Goal: Information Seeking & Learning: Check status

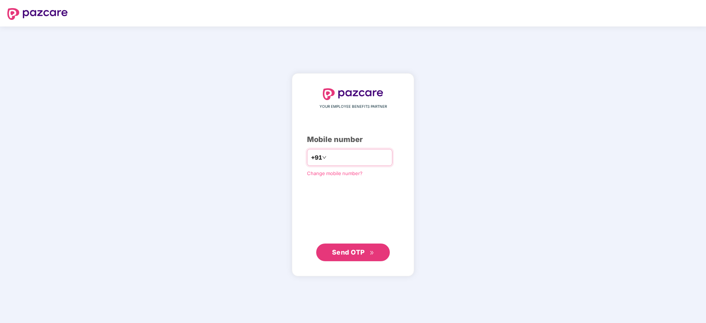
type input "**********"
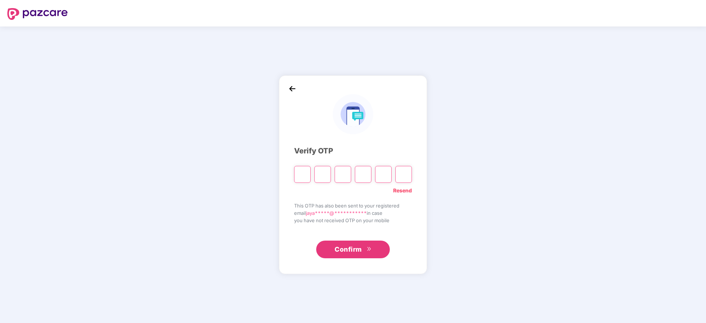
paste input "*"
type input "*"
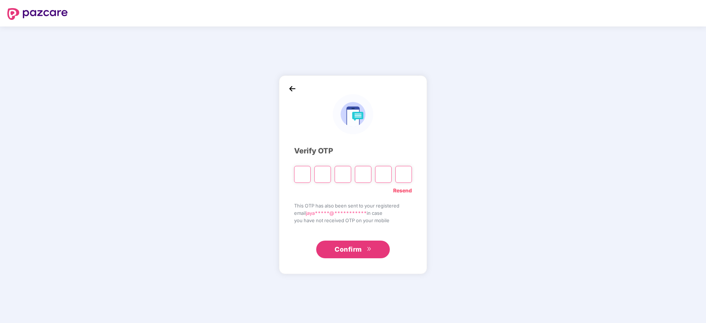
type input "*"
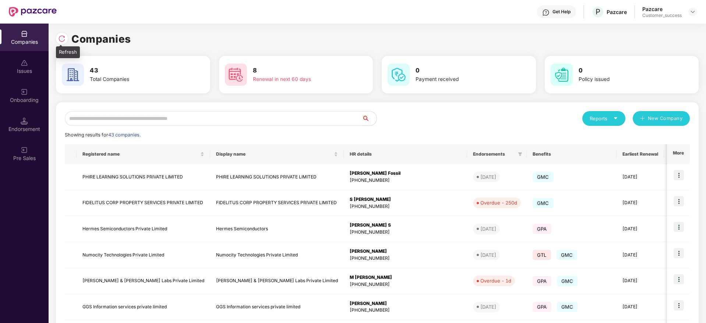
click at [60, 39] on img at bounding box center [61, 38] width 7 height 7
click at [246, 123] on input "text" at bounding box center [213, 118] width 297 height 15
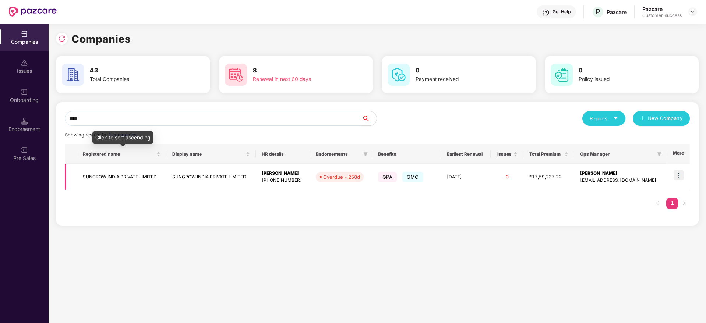
type input "****"
click at [124, 172] on td "SUNGROW INDIA PRIVATE LIMITED" at bounding box center [121, 177] width 89 height 26
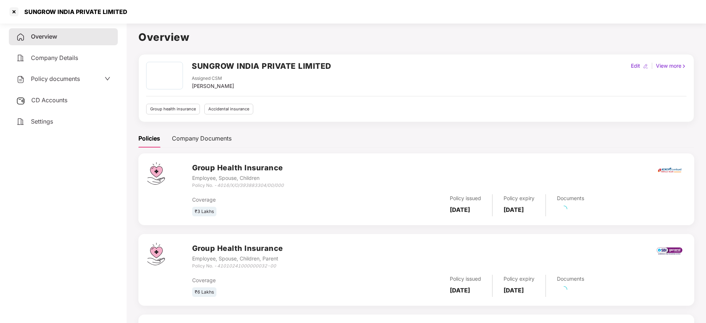
click at [66, 69] on div "Overview Company Details Policy documents CD Accounts Settings" at bounding box center [63, 79] width 109 height 102
click at [68, 81] on span "Policy documents" at bounding box center [55, 78] width 49 height 7
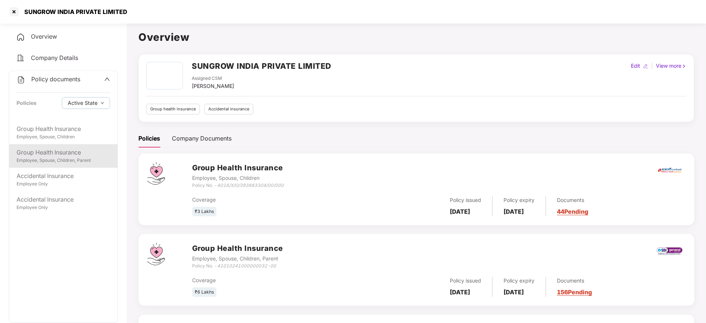
click at [71, 159] on div "Employee, Spouse, Children, Parent" at bounding box center [64, 160] width 94 height 7
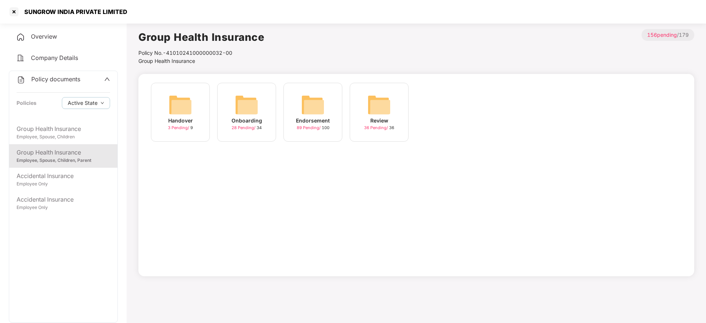
click at [300, 108] on div "Endorsement 89 Pending / 100" at bounding box center [312, 112] width 59 height 59
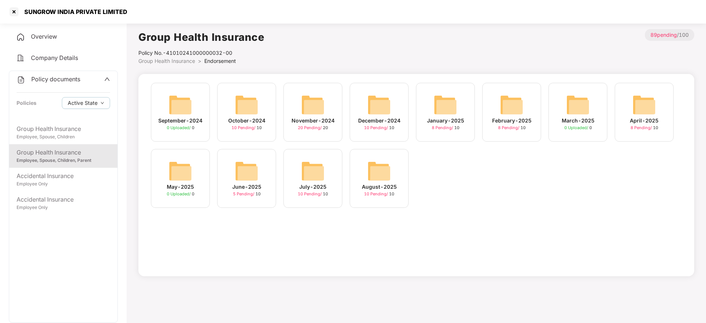
click at [379, 169] on img at bounding box center [379, 171] width 24 height 24
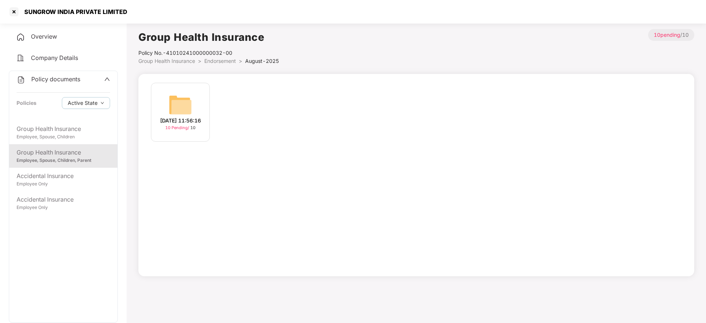
click at [179, 117] on div "[DATE] 11:56:16" at bounding box center [180, 121] width 41 height 8
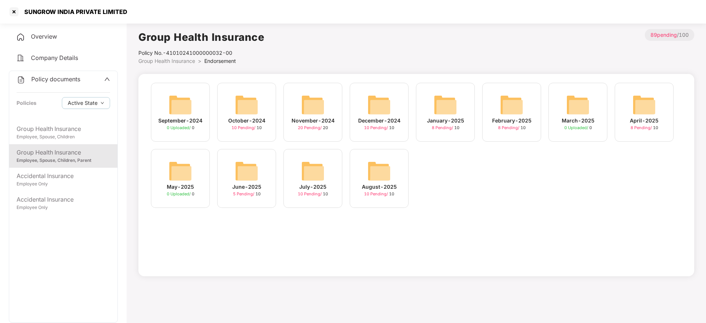
click at [319, 170] on img at bounding box center [313, 171] width 24 height 24
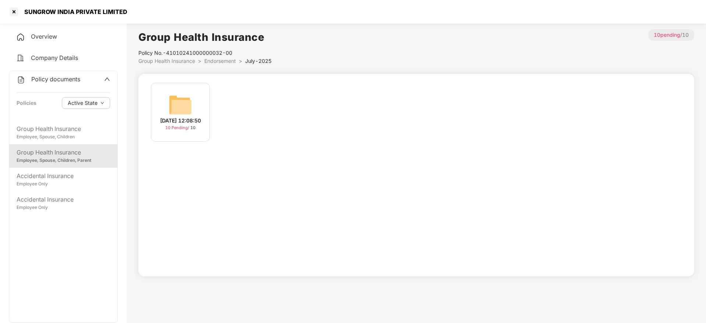
click at [198, 111] on div "[DATE] 12:08:50 10 Pending / 10" at bounding box center [180, 112] width 59 height 59
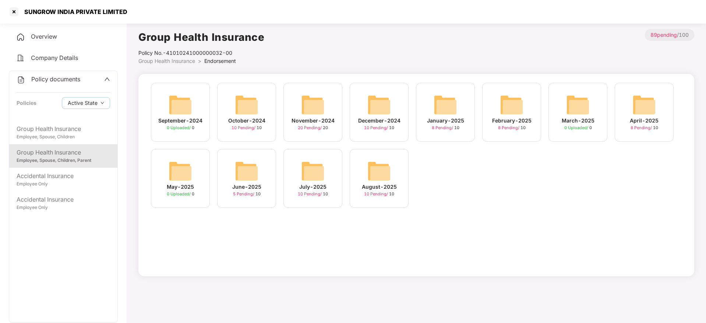
click at [249, 171] on img at bounding box center [247, 171] width 24 height 24
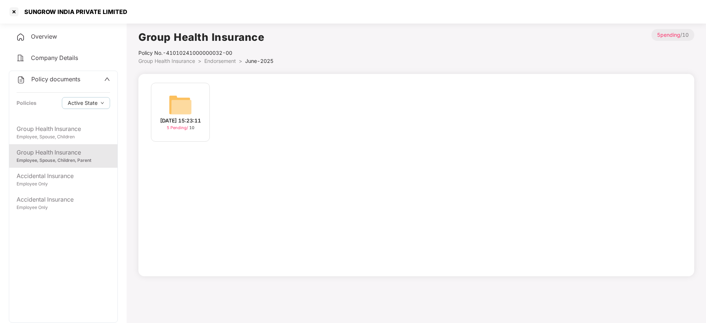
click at [189, 117] on div "[DATE] 15:23:11" at bounding box center [180, 121] width 41 height 8
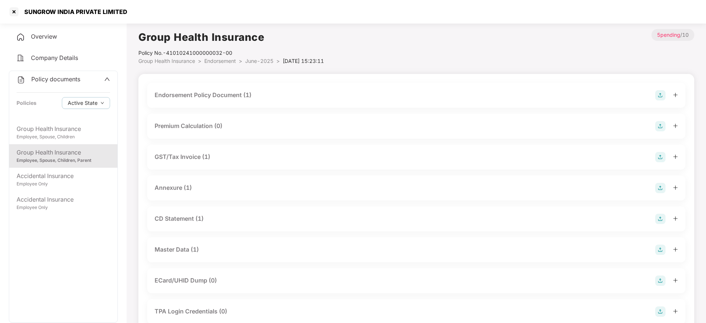
click at [234, 249] on div "Master Data (1)" at bounding box center [417, 250] width 524 height 10
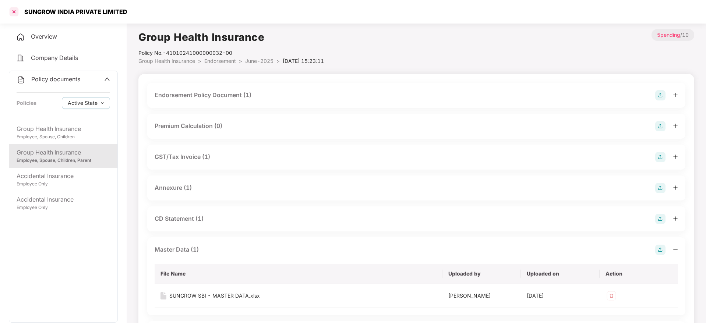
click at [14, 13] on div at bounding box center [14, 12] width 12 height 12
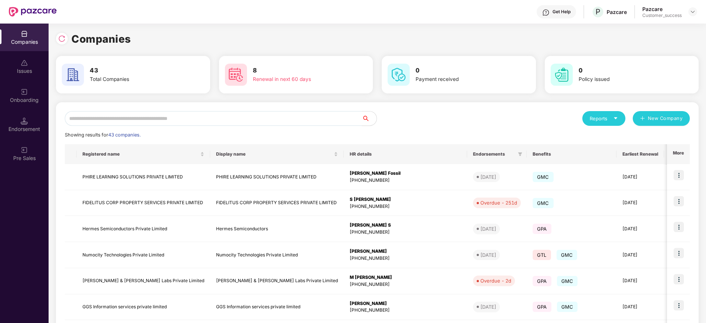
click at [209, 119] on input "text" at bounding box center [213, 118] width 297 height 15
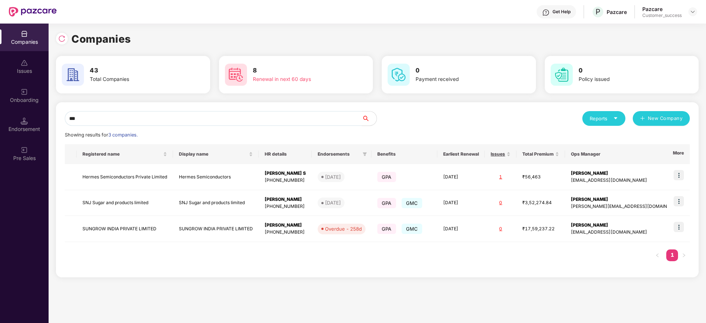
type input "****"
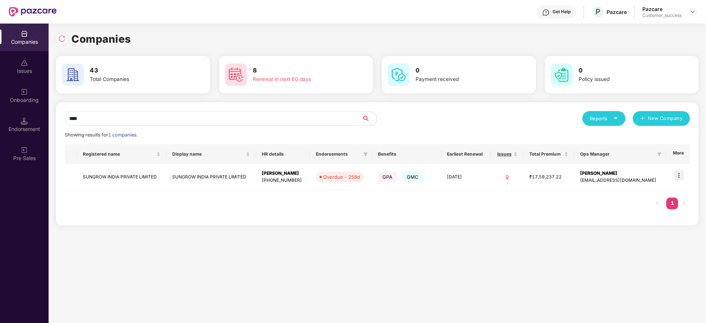
drag, startPoint x: 130, startPoint y: 118, endPoint x: 49, endPoint y: 112, distance: 81.2
click at [31, 111] on div "Companies Issues Onboarding Endorsement Pre Sales Companies 43 Total Companies …" at bounding box center [353, 174] width 706 height 300
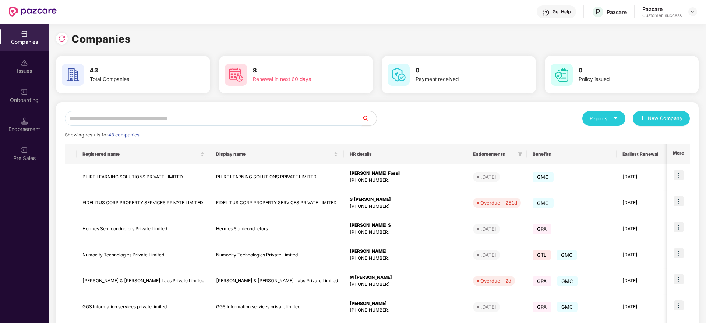
click at [184, 116] on input "text" at bounding box center [213, 118] width 297 height 15
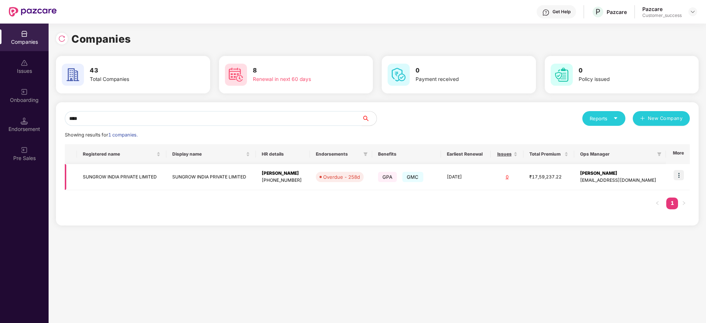
type input "****"
click at [125, 181] on td "SUNGROW INDIA PRIVATE LIMITED" at bounding box center [121, 177] width 89 height 26
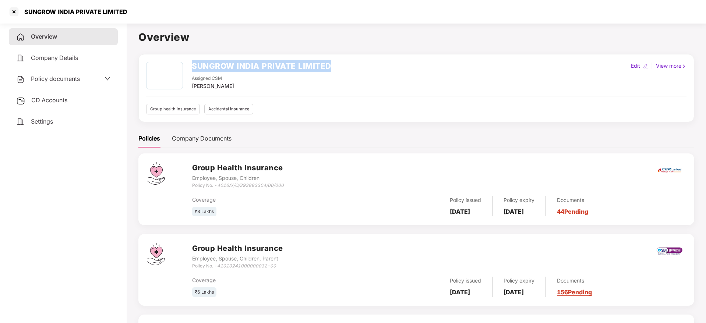
drag, startPoint x: 331, startPoint y: 64, endPoint x: 190, endPoint y: 65, distance: 141.0
click at [190, 65] on div "SUNGROW INDIA PRIVATE LIMITED Assigned CSM [PERSON_NAME] M Edit | View more" at bounding box center [416, 76] width 540 height 28
copy h2 "SUNGROW INDIA PRIVATE LIMITED"
click at [10, 11] on div at bounding box center [14, 12] width 12 height 12
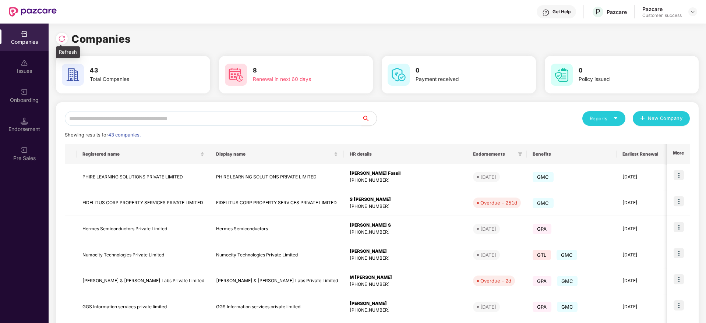
click at [60, 35] on img at bounding box center [61, 38] width 7 height 7
click at [164, 117] on input "text" at bounding box center [213, 118] width 297 height 15
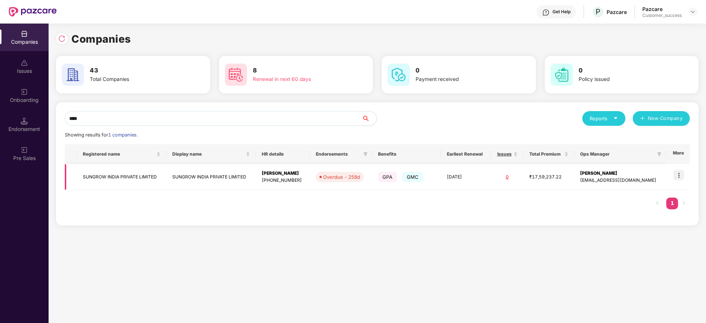
type input "****"
click at [683, 173] on img at bounding box center [679, 175] width 10 height 10
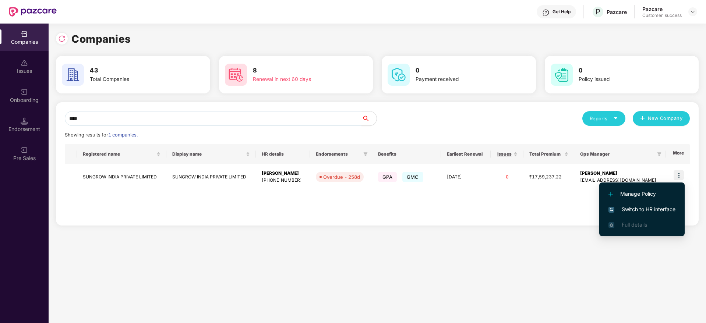
click at [657, 205] on li "Switch to HR interface" at bounding box center [641, 209] width 85 height 15
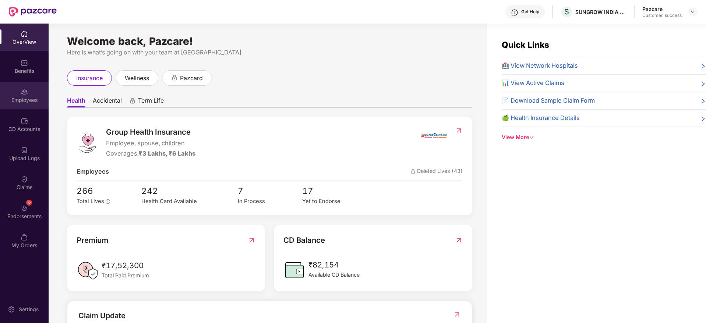
click at [25, 91] on img at bounding box center [24, 91] width 7 height 7
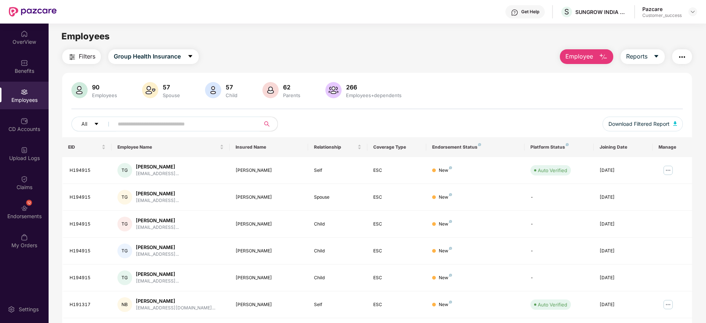
click at [147, 124] on input "text" at bounding box center [184, 124] width 132 height 11
paste input "********"
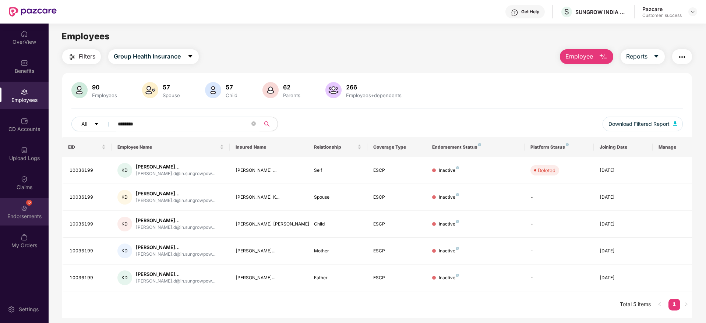
type input "********"
click at [24, 203] on div "12 Endorsements" at bounding box center [24, 212] width 49 height 28
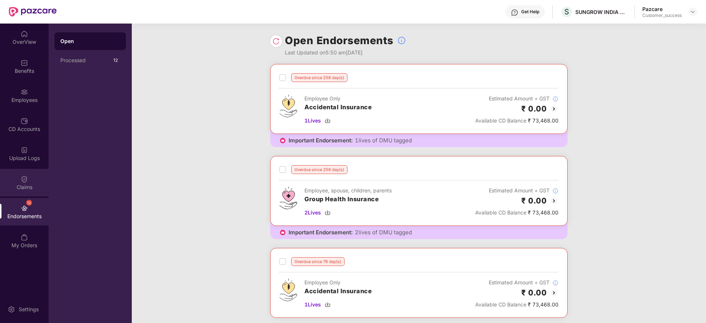
click at [26, 182] on img at bounding box center [24, 179] width 7 height 7
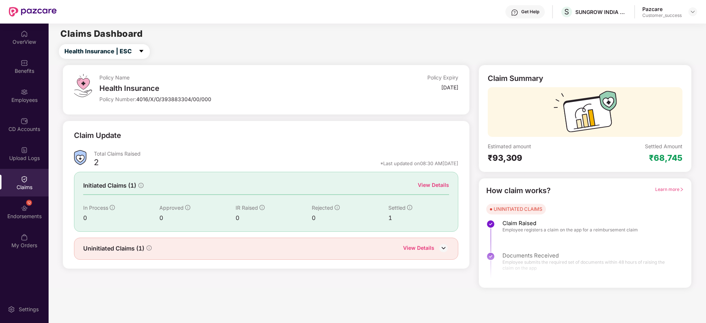
click at [422, 243] on div "Uninitiated Claims (1) View Details" at bounding box center [266, 249] width 385 height 22
click at [422, 247] on div "View Details" at bounding box center [418, 249] width 31 height 10
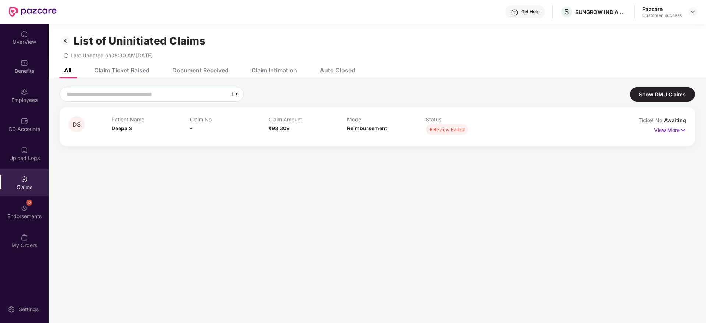
click at [144, 68] on div "Claim Ticket Raised" at bounding box center [121, 70] width 55 height 7
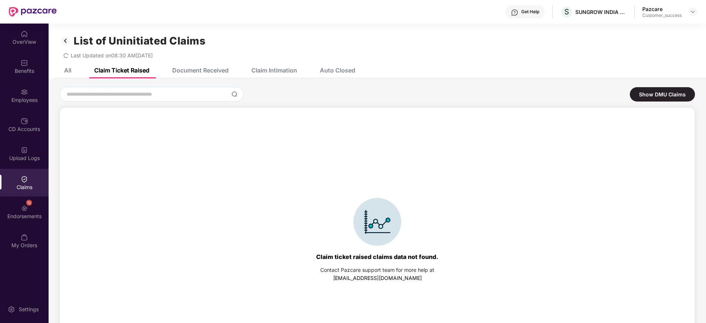
click at [212, 68] on div "Document Received" at bounding box center [200, 70] width 56 height 7
click at [280, 70] on div "Claim Intimation" at bounding box center [274, 70] width 46 height 7
click at [339, 68] on div "Auto Closed" at bounding box center [337, 70] width 35 height 7
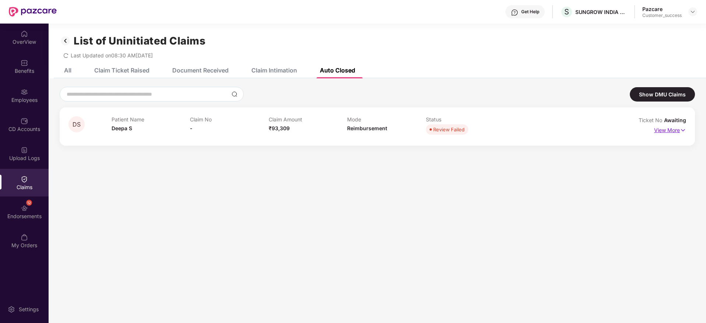
click at [661, 132] on p "View More" at bounding box center [670, 129] width 32 height 10
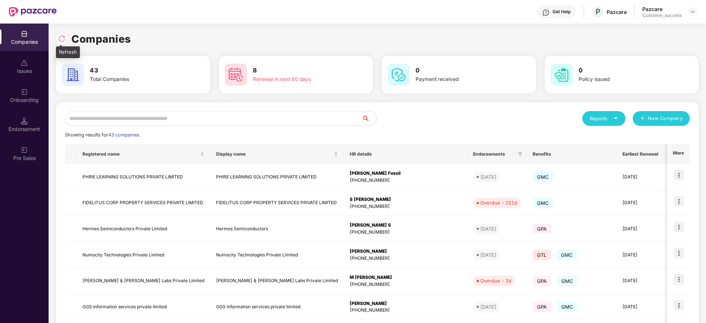
click at [62, 39] on img at bounding box center [61, 38] width 7 height 7
click at [218, 115] on input "text" at bounding box center [213, 118] width 297 height 15
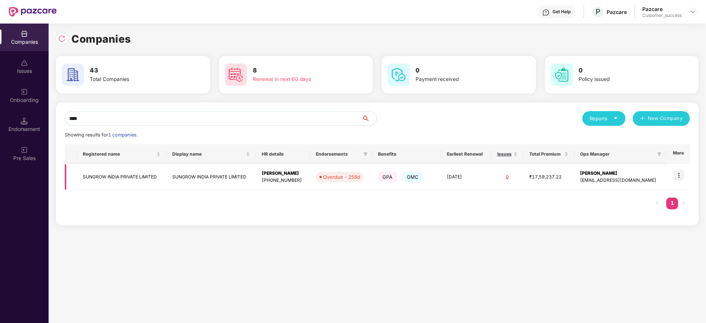
type input "****"
click at [131, 172] on td "SUNGROW INDIA PRIVATE LIMITED" at bounding box center [121, 177] width 89 height 26
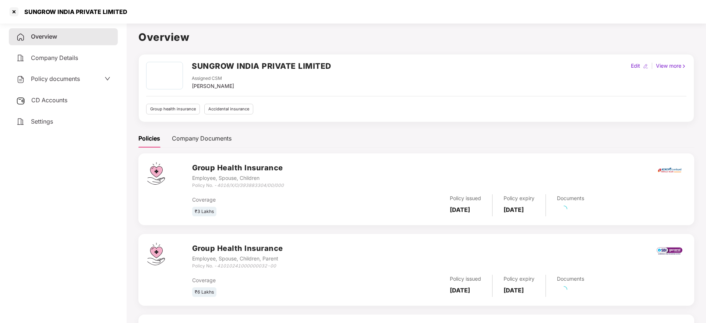
click at [66, 80] on span "Policy documents" at bounding box center [55, 78] width 49 height 7
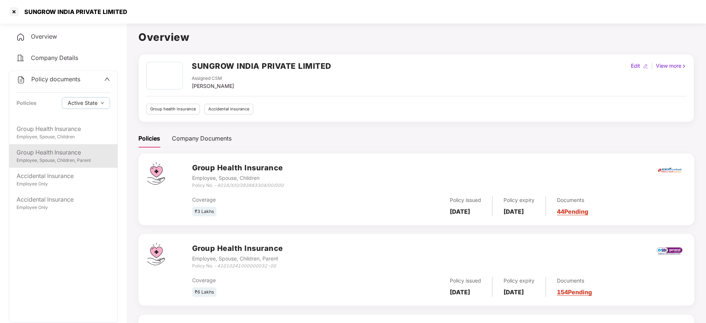
click at [67, 156] on div "Group Health Insurance" at bounding box center [64, 152] width 94 height 9
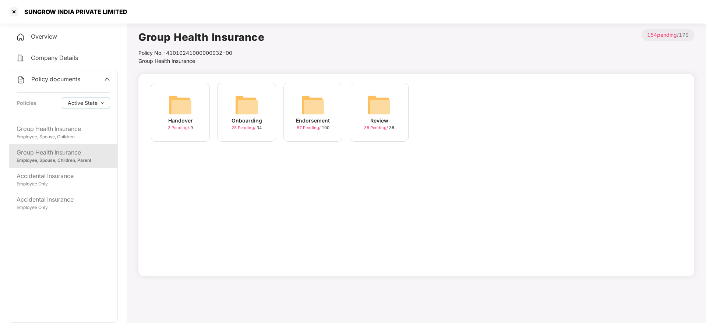
click at [311, 117] on div "Endorsement" at bounding box center [313, 121] width 34 height 8
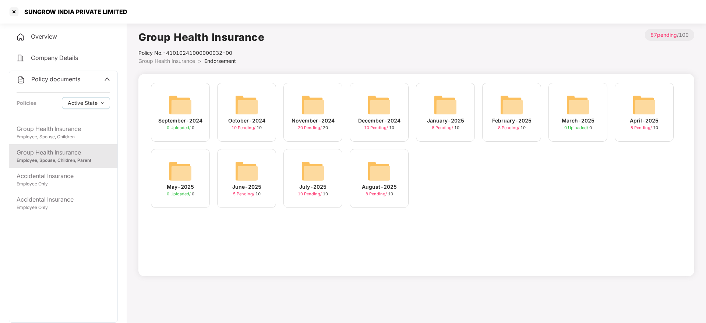
click at [388, 176] on img at bounding box center [379, 171] width 24 height 24
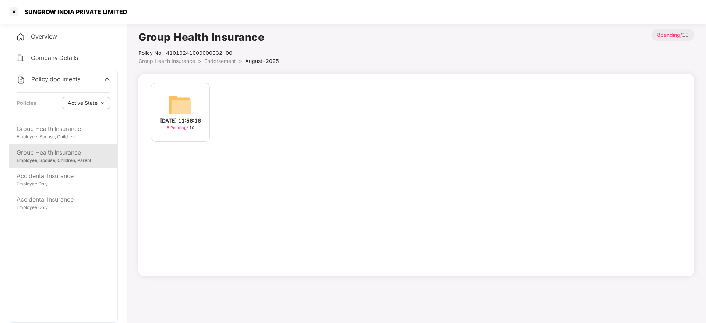
click at [189, 111] on img at bounding box center [181, 105] width 24 height 24
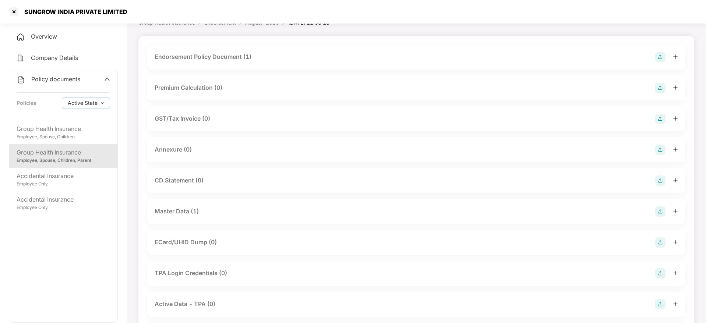
scroll to position [39, 0]
click at [280, 205] on div "Master Data (1)" at bounding box center [416, 211] width 538 height 25
click at [274, 209] on div "Master Data (1)" at bounding box center [417, 211] width 524 height 10
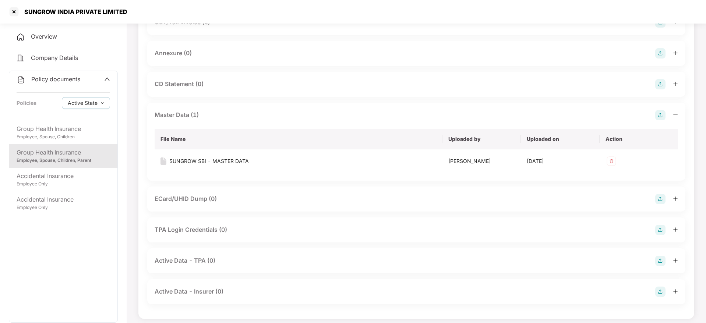
scroll to position [135, 0]
click at [196, 160] on div "SUNGROW SBI - MASTER DATA" at bounding box center [209, 160] width 80 height 8
